Goal: Information Seeking & Learning: Learn about a topic

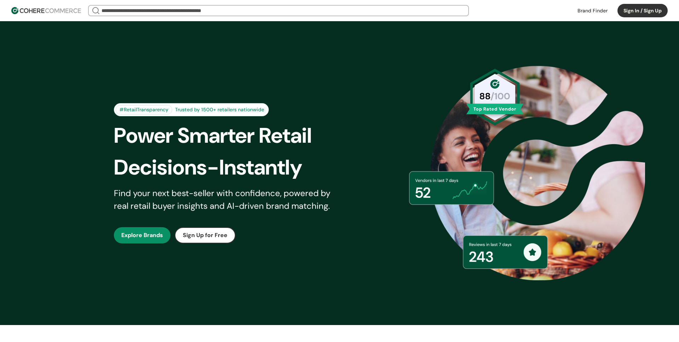
click at [632, 9] on button "Sign In / Sign Up" at bounding box center [642, 10] width 50 height 13
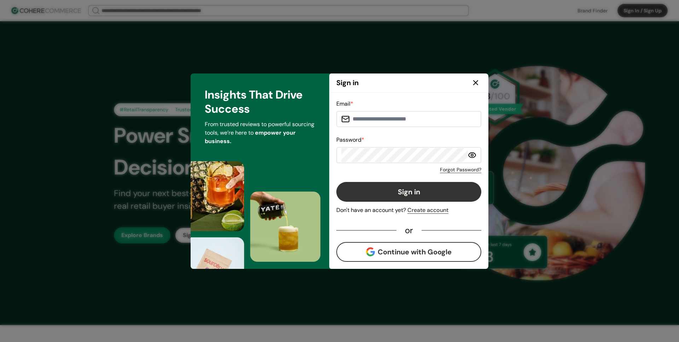
click at [419, 90] on div "Sign in" at bounding box center [408, 83] width 159 height 19
click at [474, 83] on icon at bounding box center [475, 83] width 8 height 8
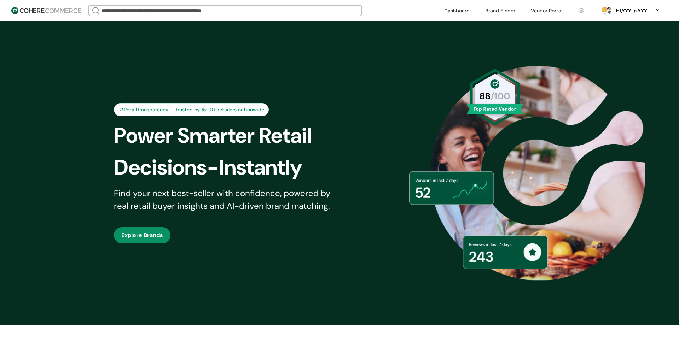
click at [457, 10] on link at bounding box center [457, 10] width 34 height 11
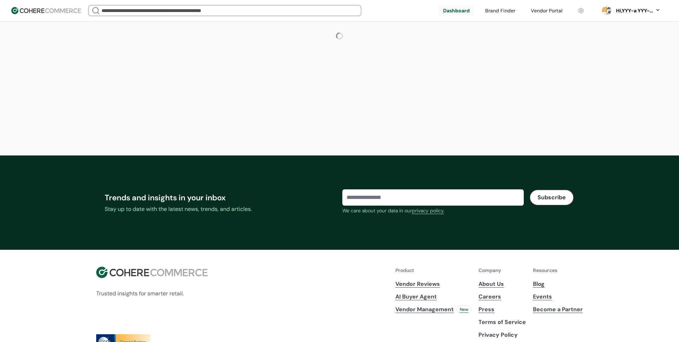
click at [489, 10] on link at bounding box center [500, 10] width 39 height 11
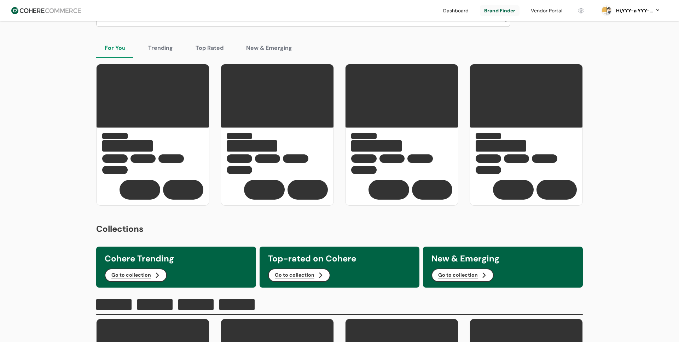
scroll to position [192, 0]
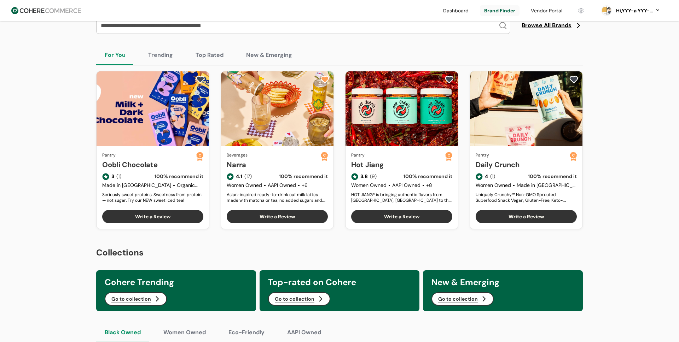
click at [206, 55] on button "Top Rated" at bounding box center [209, 55] width 45 height 20
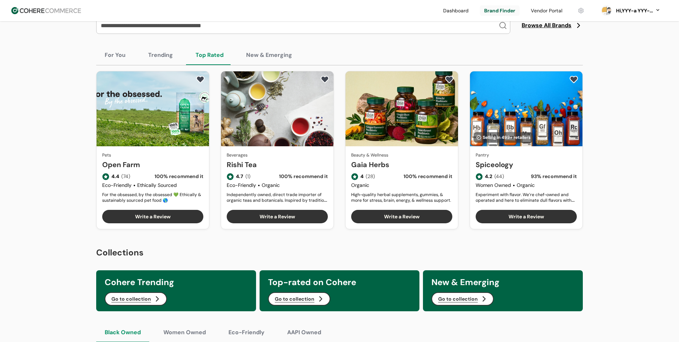
click at [257, 54] on button "New & Emerging" at bounding box center [269, 55] width 63 height 20
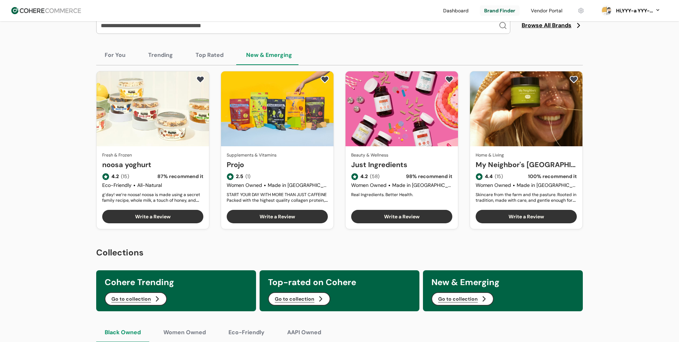
click at [169, 159] on link "noosa yoghurt" at bounding box center [152, 164] width 101 height 11
